Goal: Task Accomplishment & Management: Use online tool/utility

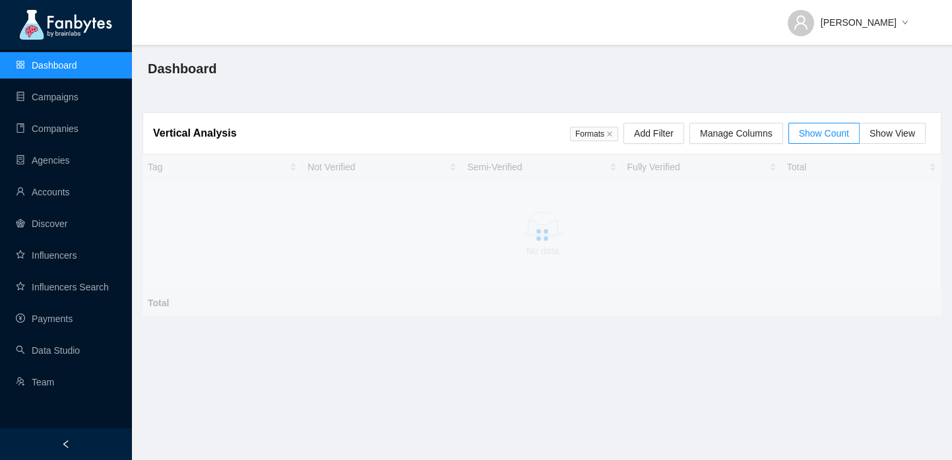
click at [71, 332] on ul "Dashboard Campaigns Companies Agencies Accounts Discover Influencers Influencer…" at bounding box center [66, 224] width 132 height 348
click at [71, 318] on link "Payments" at bounding box center [44, 319] width 57 height 11
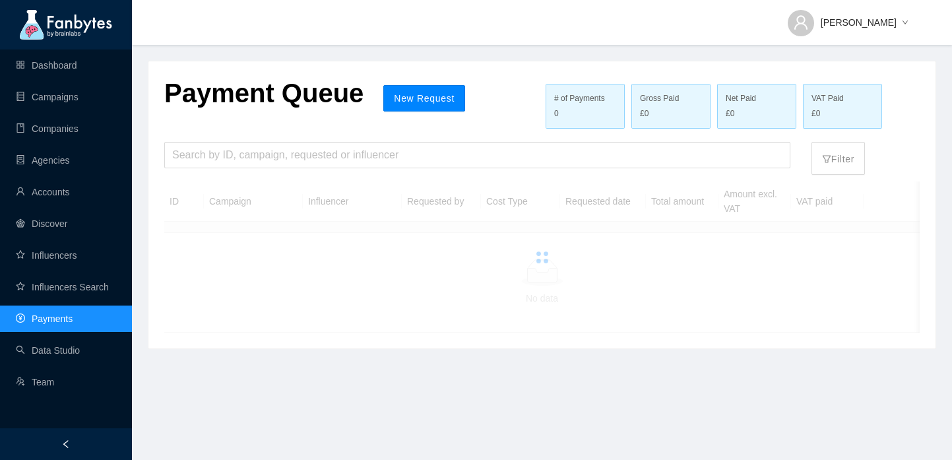
click at [407, 88] on button "New Request" at bounding box center [424, 98] width 82 height 26
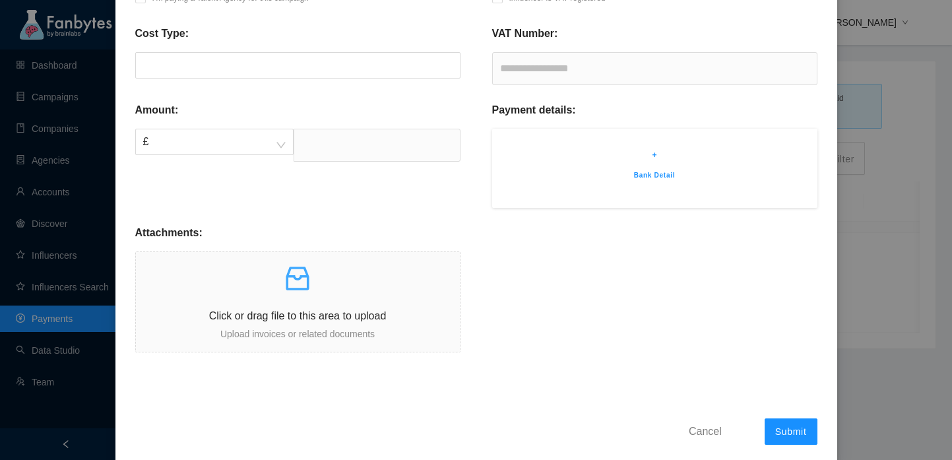
scroll to position [279, 0]
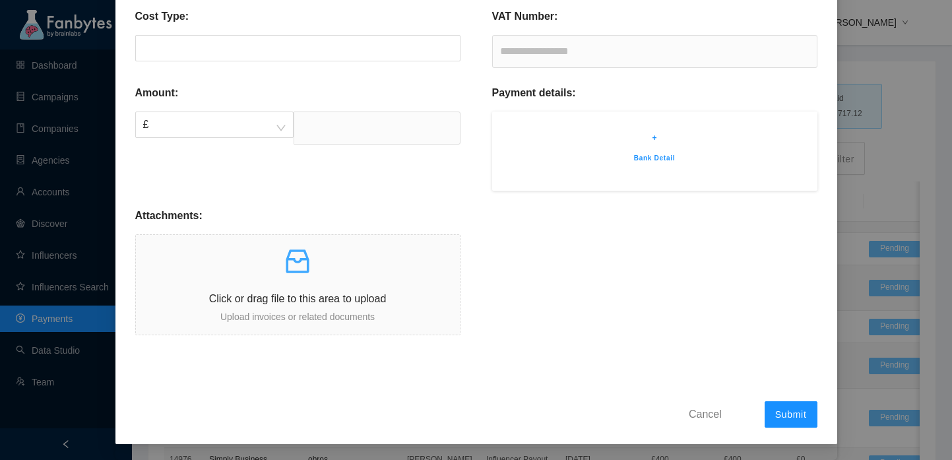
click at [659, 135] on p "+" at bounding box center [655, 137] width 286 height 13
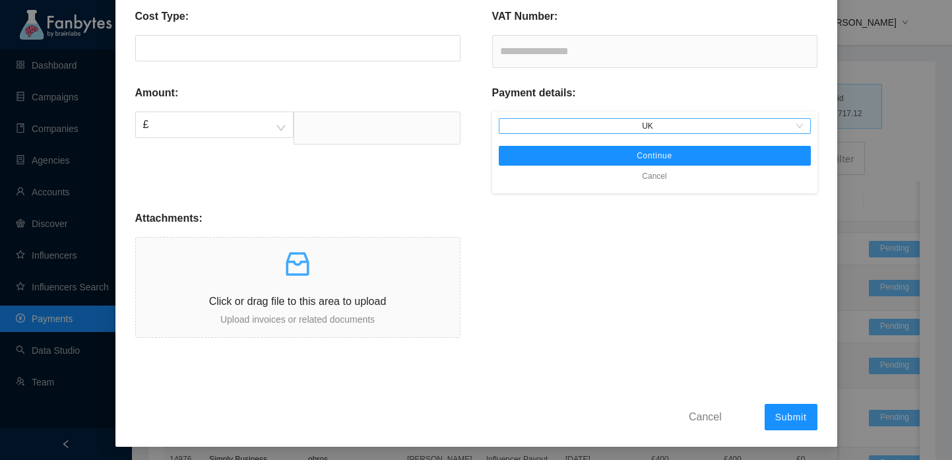
click at [647, 129] on span "UK" at bounding box center [655, 126] width 302 height 15
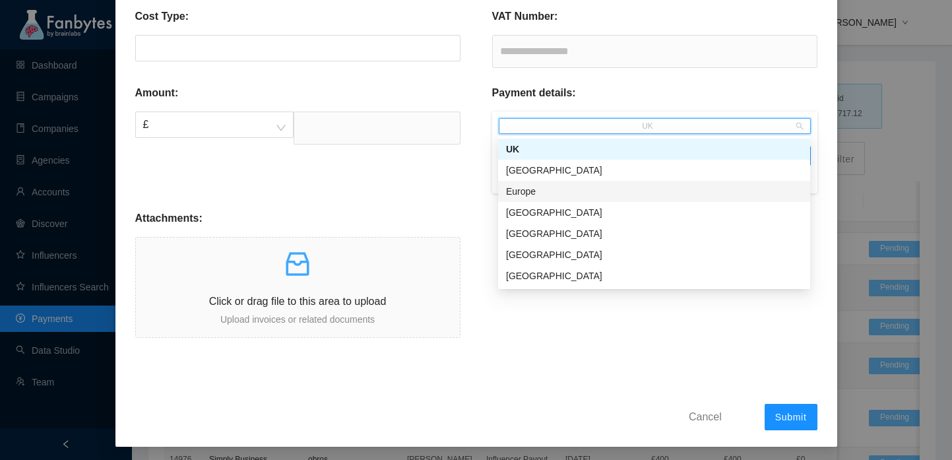
click at [629, 187] on div "Europe" at bounding box center [654, 191] width 296 height 15
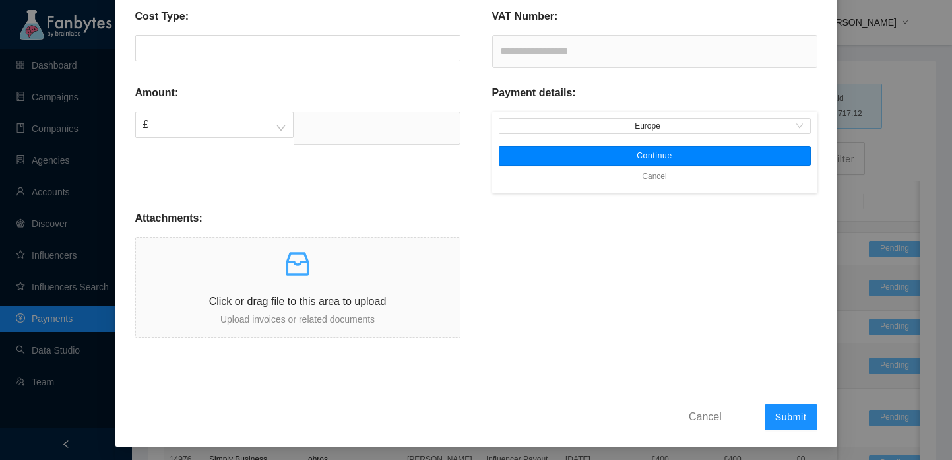
click at [657, 156] on span "Continue" at bounding box center [655, 155] width 36 height 11
